Goal: Information Seeking & Learning: Learn about a topic

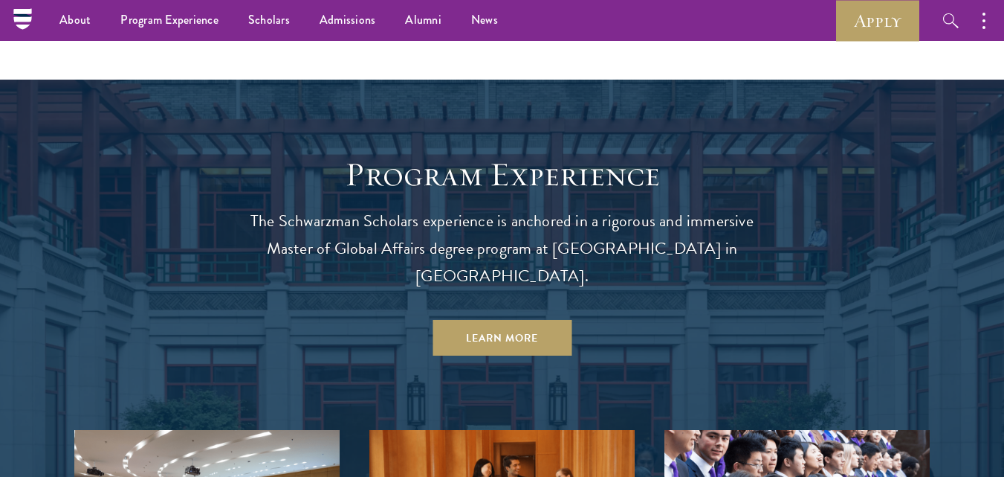
scroll to position [963, 0]
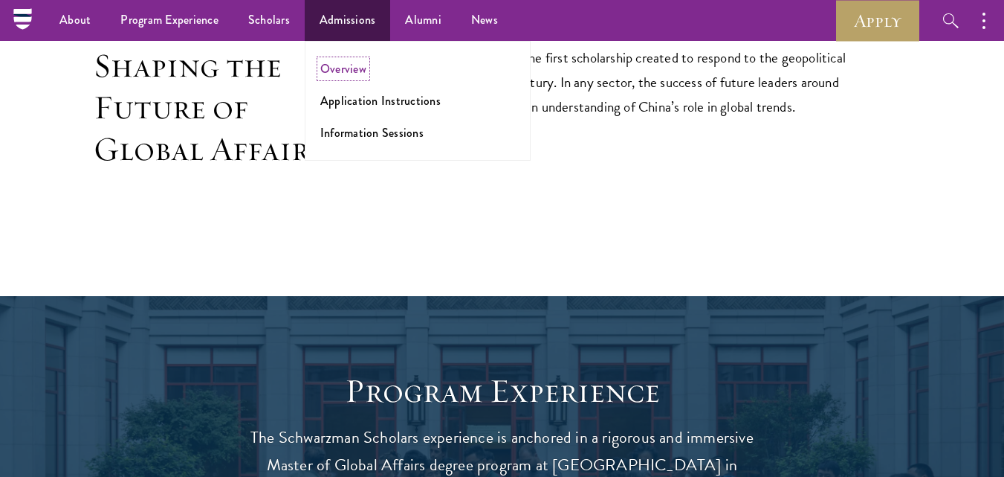
click at [329, 67] on link "Overview" at bounding box center [343, 68] width 46 height 17
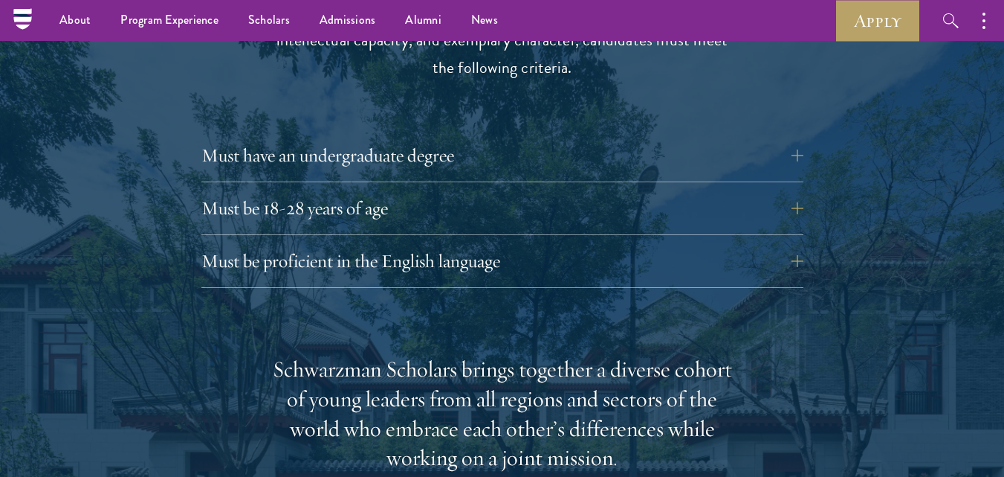
scroll to position [2042, 0]
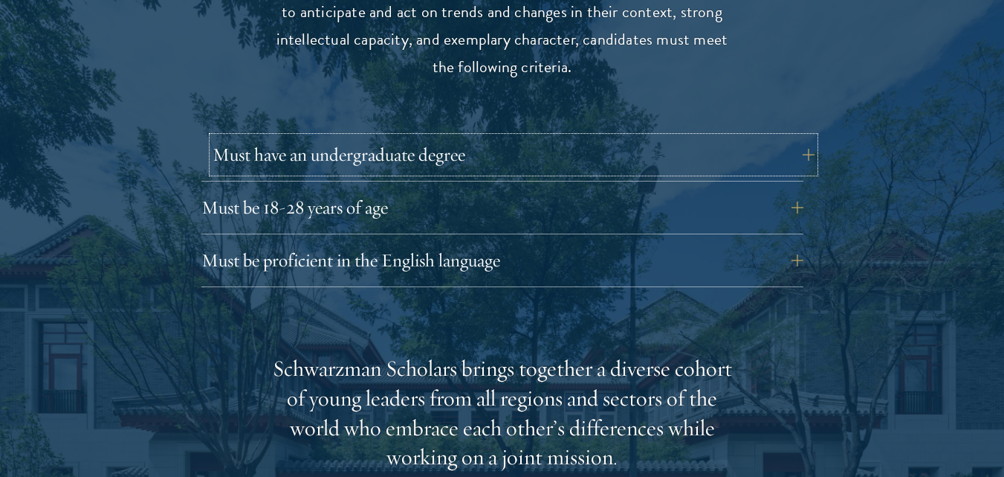
click at [297, 137] on button "Must have an undergraduate degree" at bounding box center [514, 155] width 602 height 36
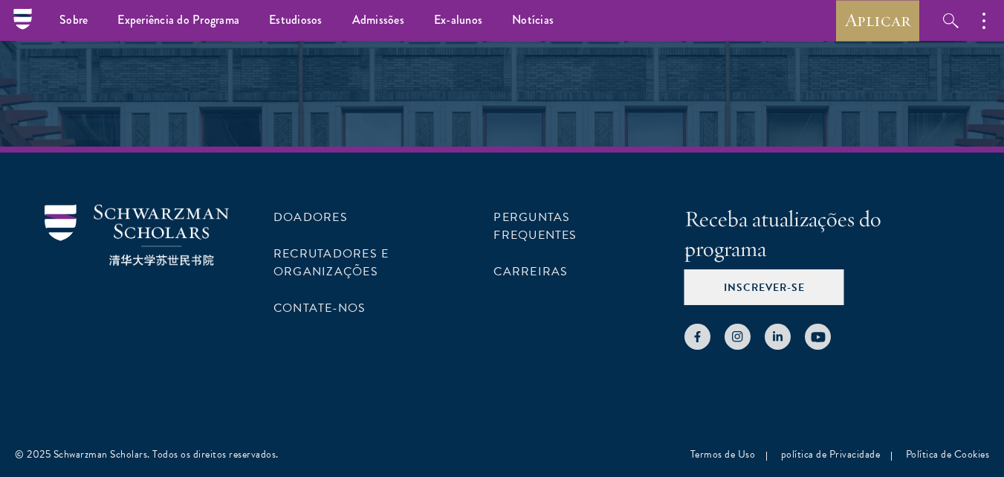
scroll to position [8263, 0]
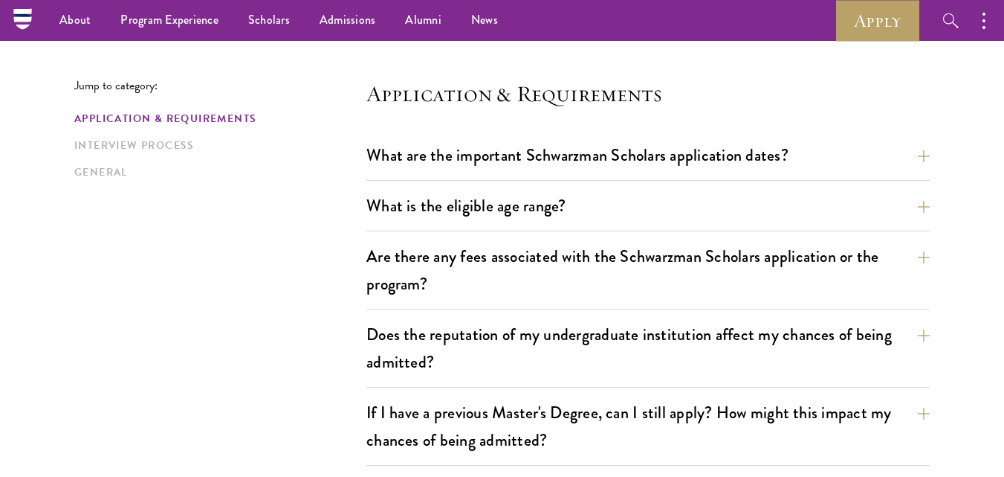
scroll to position [360, 0]
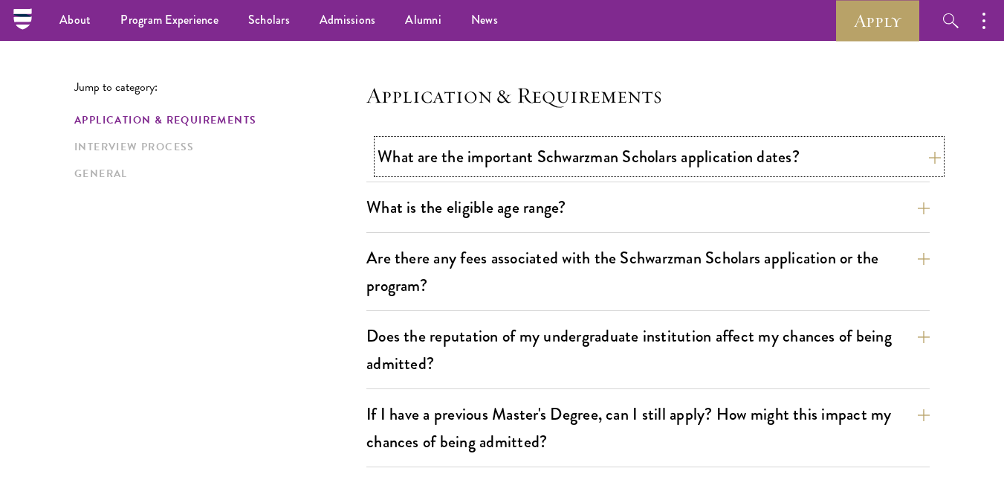
click at [491, 160] on button "What are the important Schwarzman Scholars application dates?" at bounding box center [660, 156] width 564 height 33
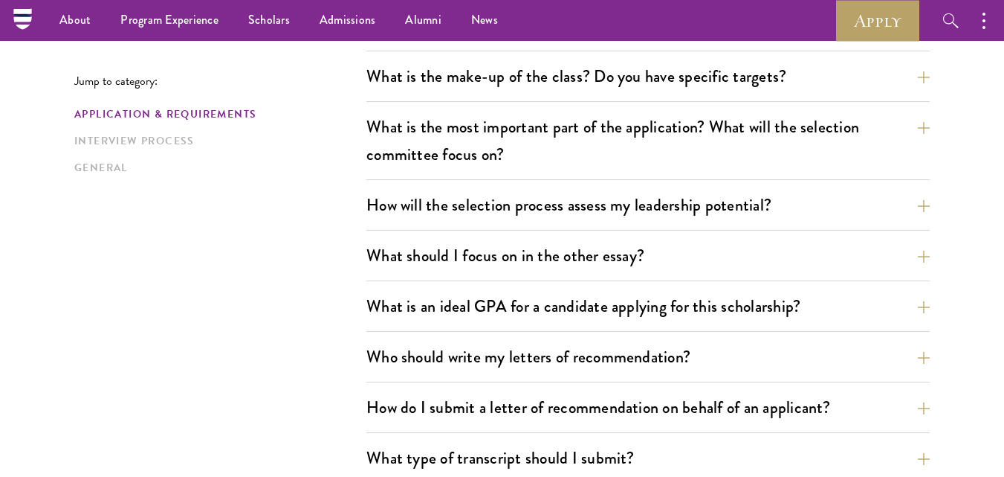
scroll to position [1876, 0]
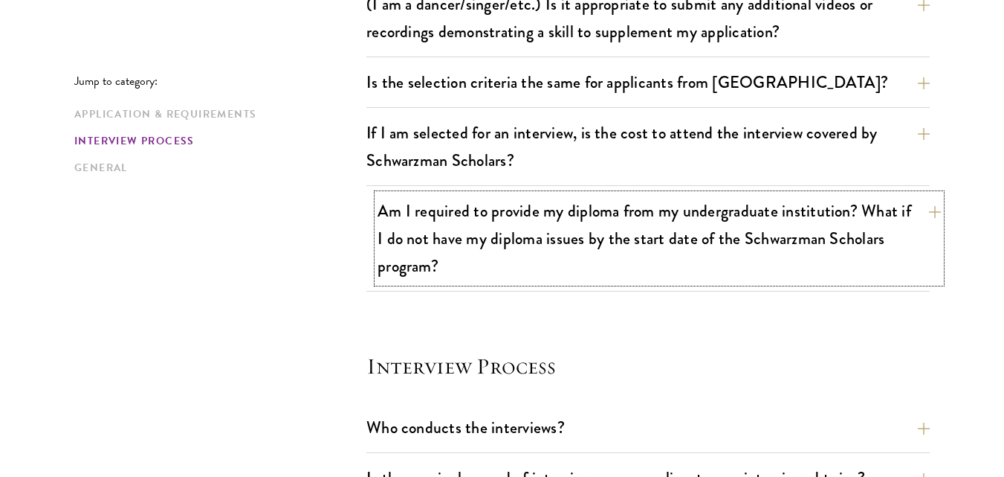
click at [743, 225] on button "Am I required to provide my diploma from my undergraduate institution? What if …" at bounding box center [660, 238] width 564 height 88
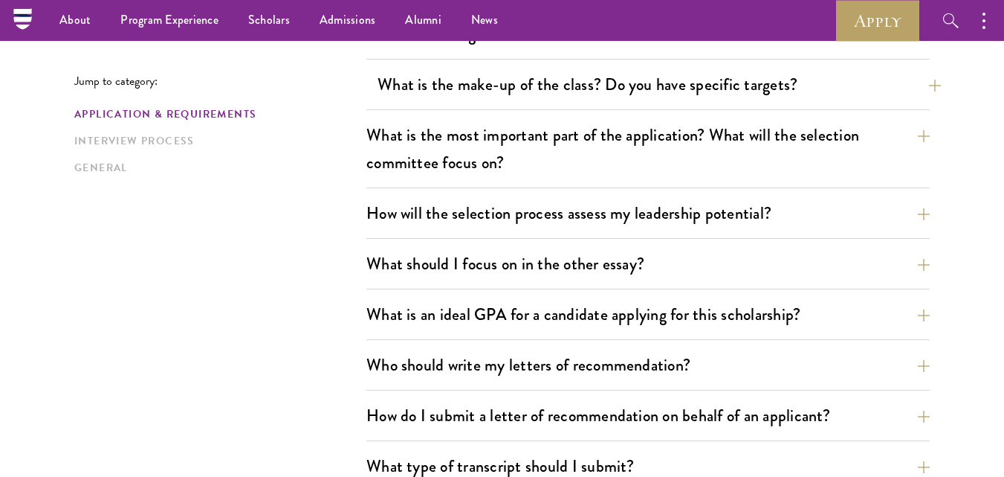
scroll to position [1436, 0]
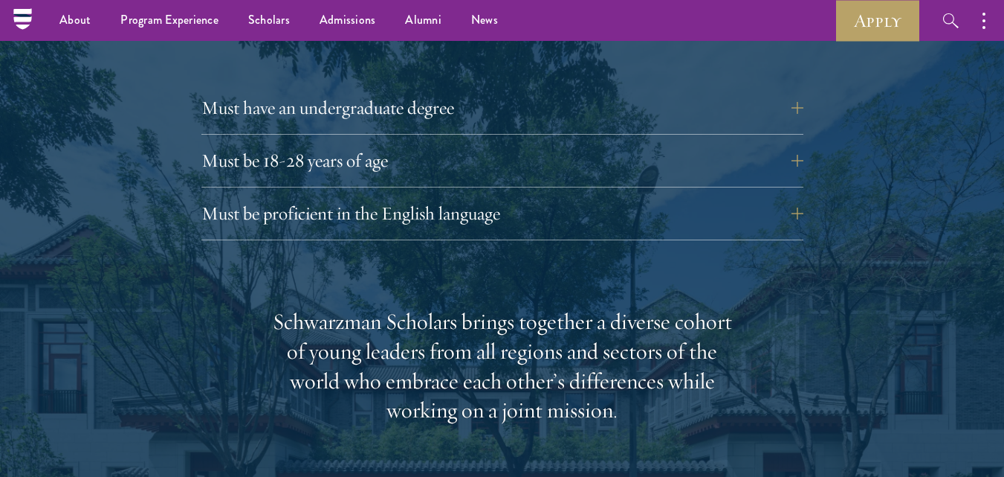
scroll to position [2087, 0]
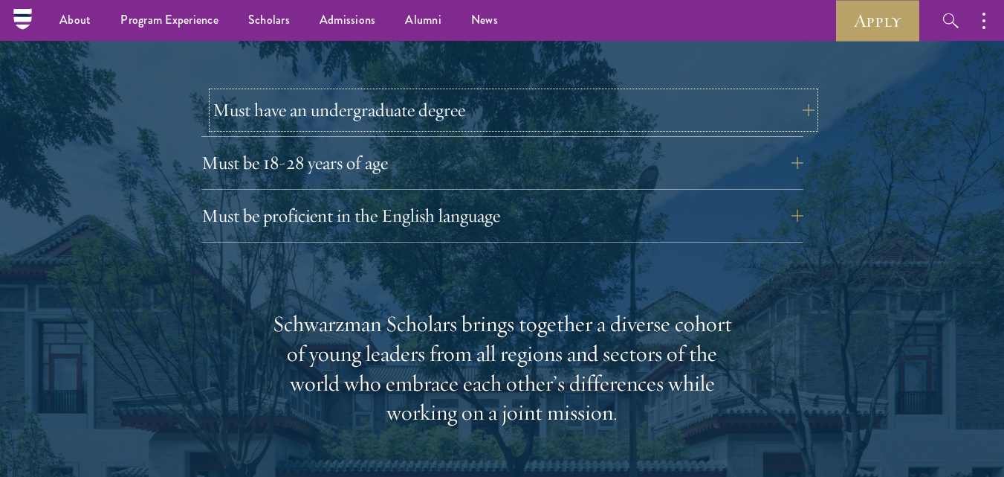
click at [361, 92] on button "Must have an undergraduate degree" at bounding box center [514, 110] width 602 height 36
